Goal: Transaction & Acquisition: Purchase product/service

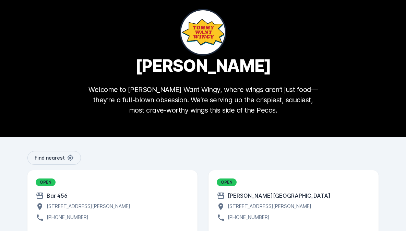
scroll to position [11, 0]
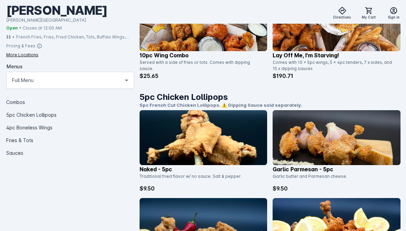
scroll to position [312, 0]
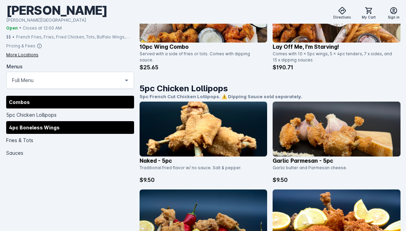
drag, startPoint x: 46, startPoint y: 133, endPoint x: 46, endPoint y: 127, distance: 5.8
click at [46, 133] on div "4pc Boneless Wings" at bounding box center [70, 127] width 128 height 13
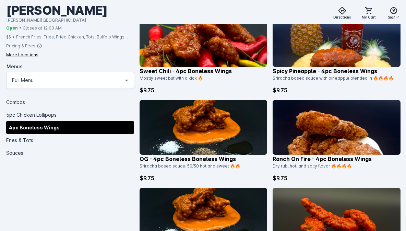
scroll to position [1046, 0]
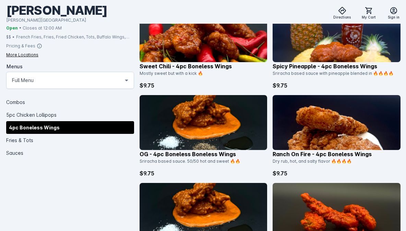
click at [233, 130] on img at bounding box center [204, 122] width 128 height 55
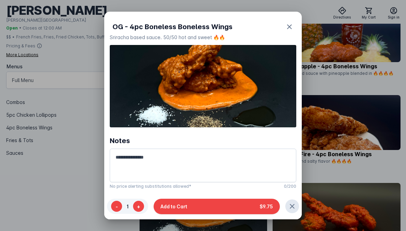
click at [364, 151] on div at bounding box center [203, 115] width 406 height 231
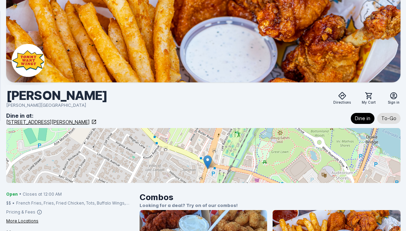
scroll to position [1046, 0]
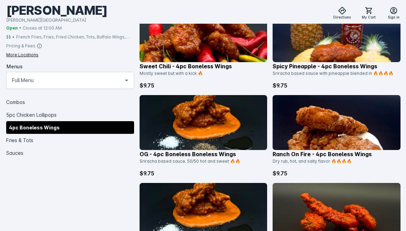
click at [182, 122] on img at bounding box center [204, 122] width 128 height 55
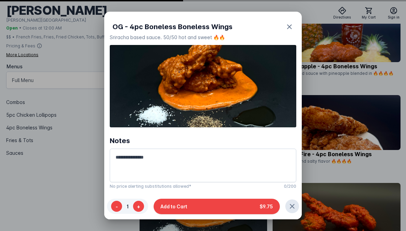
scroll to position [0, 0]
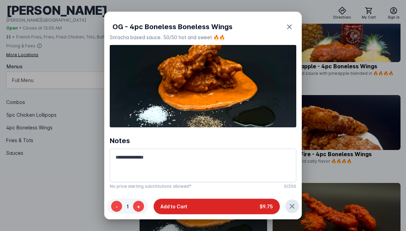
click at [234, 214] on button "Add to Cart $9.75" at bounding box center [217, 205] width 126 height 15
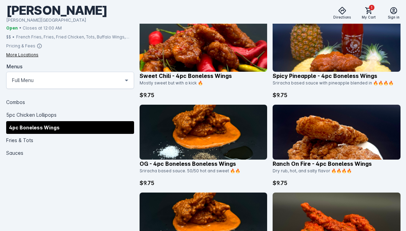
scroll to position [1035, 0]
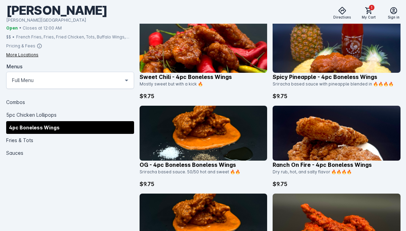
click at [238, 134] on img at bounding box center [204, 133] width 128 height 55
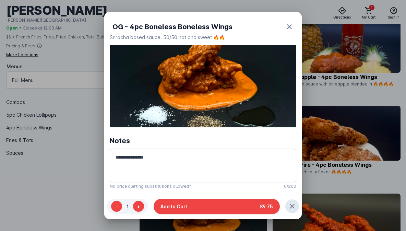
scroll to position [0, 0]
click at [137, 212] on button "+" at bounding box center [138, 206] width 11 height 11
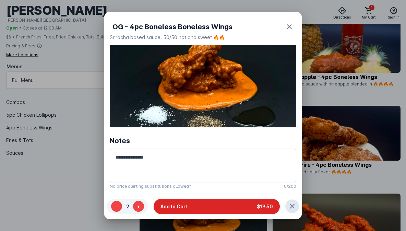
click at [194, 214] on button "Add to Cart $19.50" at bounding box center [217, 205] width 126 height 15
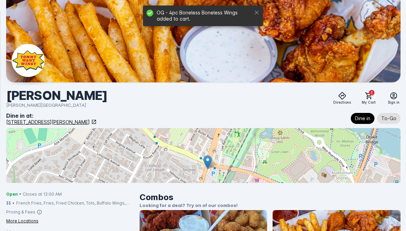
scroll to position [1035, 0]
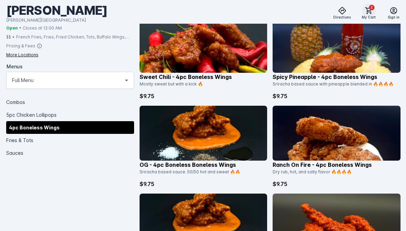
click at [372, 12] on icon at bounding box center [369, 10] width 7 height 7
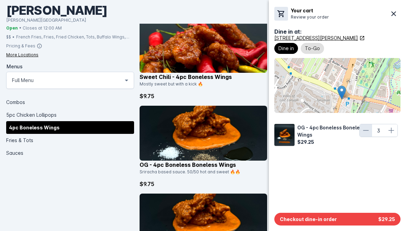
click at [368, 131] on icon at bounding box center [366, 130] width 8 height 8
click at [393, 131] on icon at bounding box center [392, 130] width 8 height 8
click at [39, 156] on div at bounding box center [203, 115] width 406 height 231
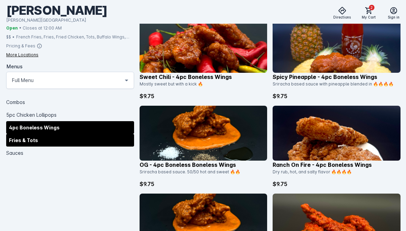
drag, startPoint x: 18, startPoint y: 152, endPoint x: 18, endPoint y: 144, distance: 7.9
click at [18, 152] on div "Sauces" at bounding box center [70, 152] width 128 height 13
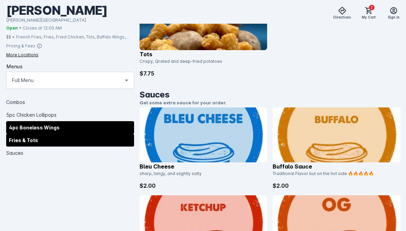
scroll to position [1680, 0]
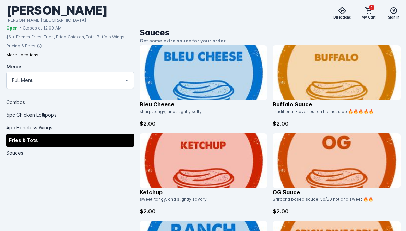
click at [223, 93] on img at bounding box center [204, 72] width 128 height 55
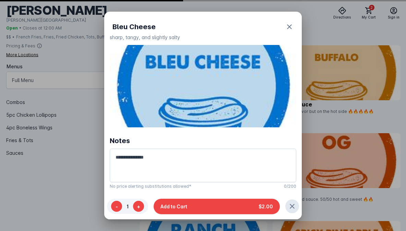
scroll to position [0, 0]
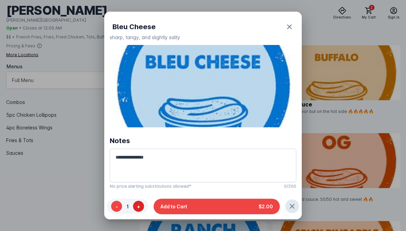
click at [137, 212] on button "+" at bounding box center [138, 206] width 11 height 11
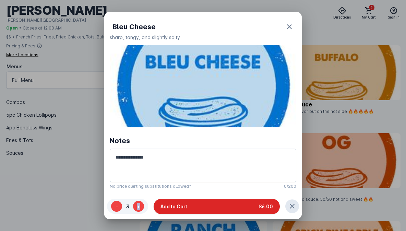
click at [198, 214] on button "Add to Cart $6.00" at bounding box center [217, 205] width 126 height 15
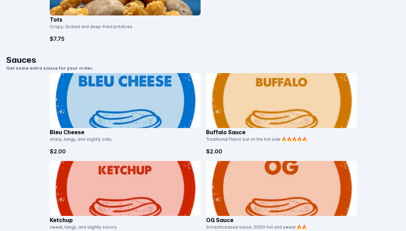
scroll to position [1653, 0]
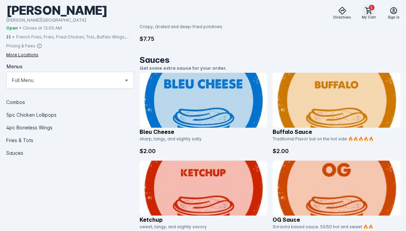
click at [372, 5] on span "5" at bounding box center [371, 7] width 5 height 5
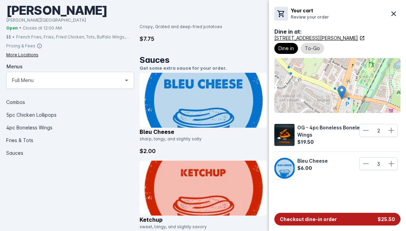
click at [343, 218] on button "Checkout dine-in order $25.50" at bounding box center [338, 219] width 126 height 13
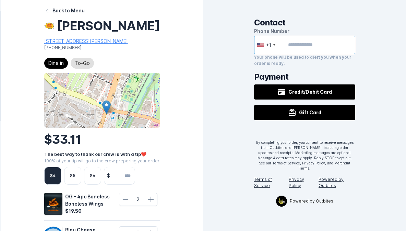
click at [320, 53] on input "tel" at bounding box center [305, 45] width 102 height 19
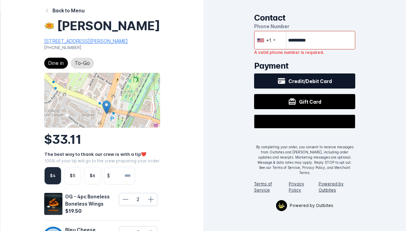
type input "**********"
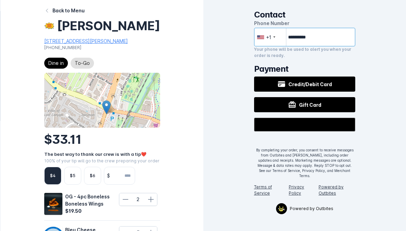
click at [330, 39] on input "**********" at bounding box center [305, 37] width 102 height 19
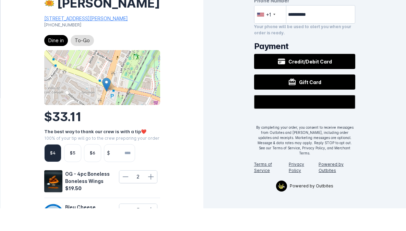
drag, startPoint x: 315, startPoint y: 124, endPoint x: 315, endPoint y: 101, distance: 22.7
click at [315, 124] on div "@import url(//fonts.googleapis.com/css?family=Google+Sans_old:500) ••••••" at bounding box center [305, 140] width 102 height 44
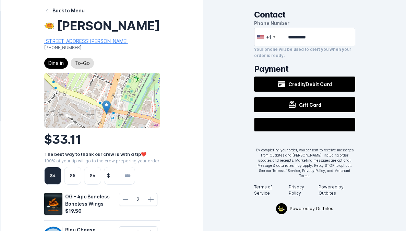
click at [312, 148] on div at bounding box center [305, 144] width 102 height 14
click at [303, 141] on div at bounding box center [305, 144] width 102 height 14
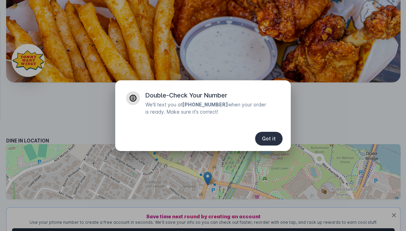
click at [276, 141] on span "button" at bounding box center [268, 138] width 27 height 16
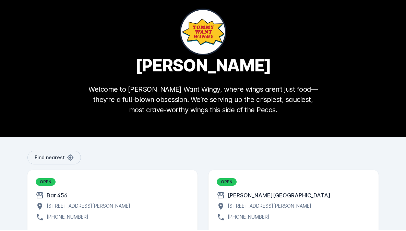
scroll to position [11, 0]
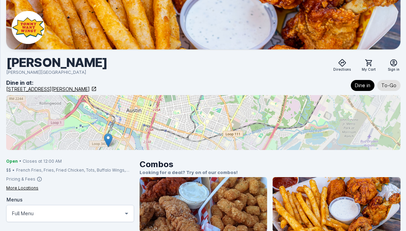
scroll to position [34, 0]
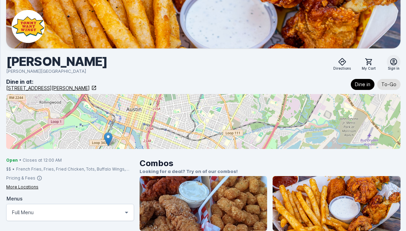
click at [397, 65] on icon at bounding box center [394, 62] width 8 height 8
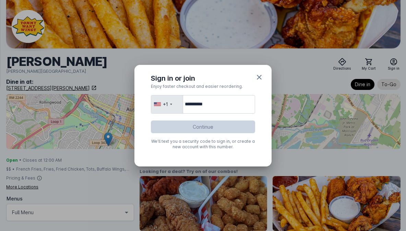
type input "**********"
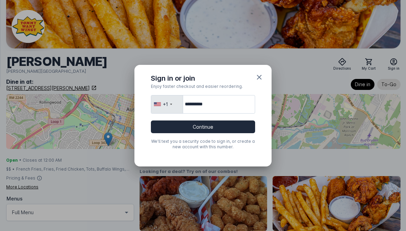
click at [213, 128] on button "Continue" at bounding box center [203, 126] width 104 height 13
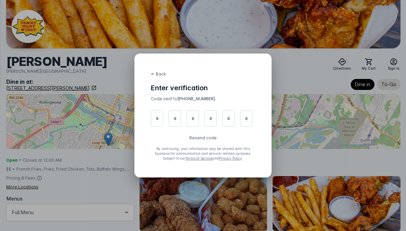
scroll to position [34, 0]
click at [164, 116] on div at bounding box center [203, 118] width 104 height 16
click at [159, 117] on input "tel" at bounding box center [157, 118] width 12 height 16
type input "*"
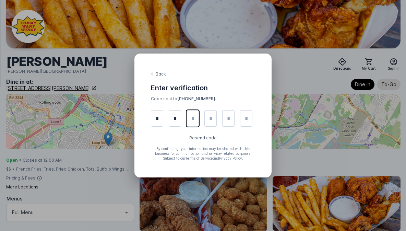
type input "*"
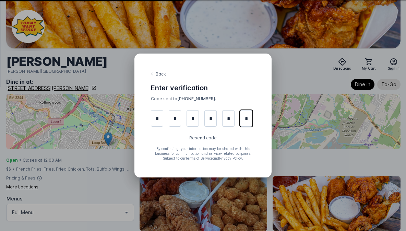
type input "*"
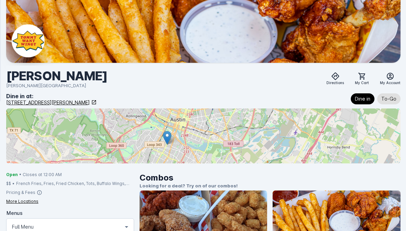
scroll to position [19, 0]
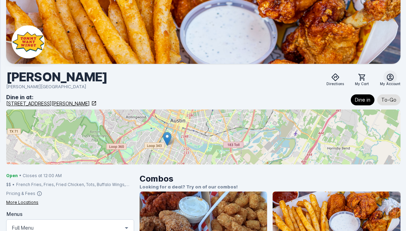
click at [390, 81] on icon at bounding box center [391, 77] width 8 height 8
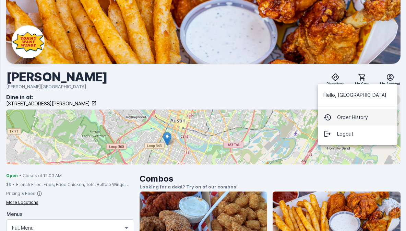
click at [368, 119] on span "Order History" at bounding box center [352, 117] width 31 height 8
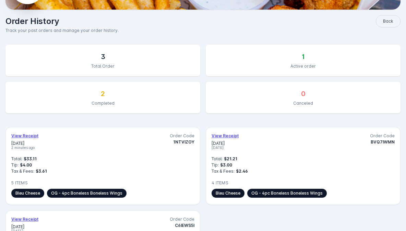
scroll to position [79, 0]
